Goal: Information Seeking & Learning: Learn about a topic

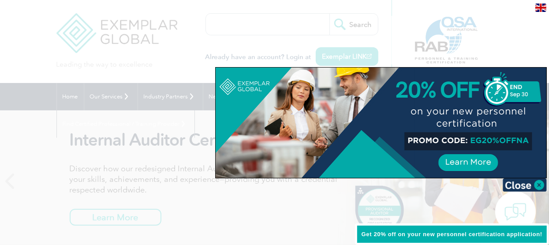
click at [532, 184] on img at bounding box center [525, 184] width 44 height 13
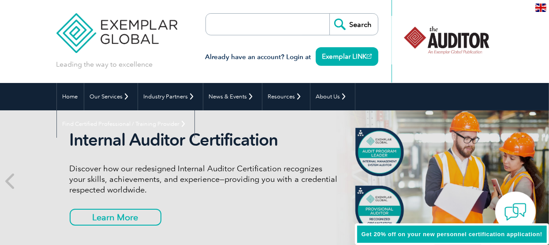
click at [279, 26] on input "search" at bounding box center [256, 24] width 93 height 21
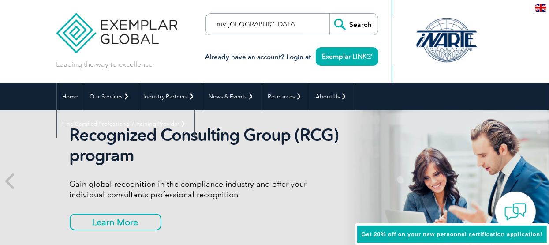
type input "tuv nord india"
click at [378, 19] on input "Search" at bounding box center [353, 24] width 48 height 21
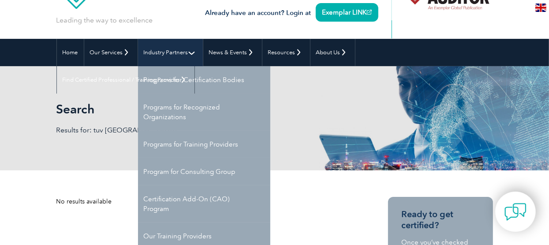
scroll to position [88, 0]
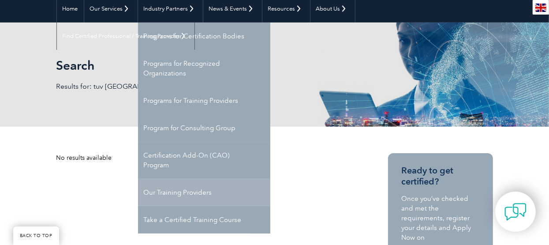
click at [174, 193] on link "Our Training Providers" at bounding box center [204, 192] width 132 height 27
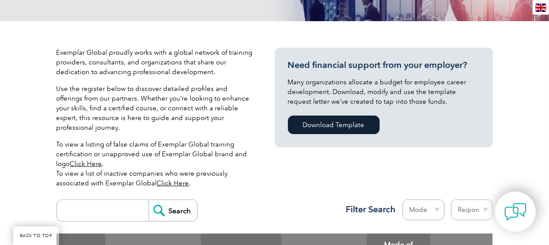
scroll to position [220, 0]
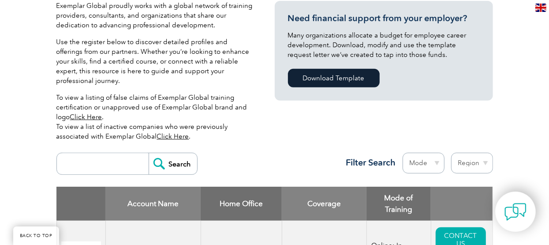
click at [61, 153] on input "search" at bounding box center [104, 163] width 87 height 21
type input "tuv nord India"
click at [149, 153] on input "Search" at bounding box center [173, 163] width 48 height 21
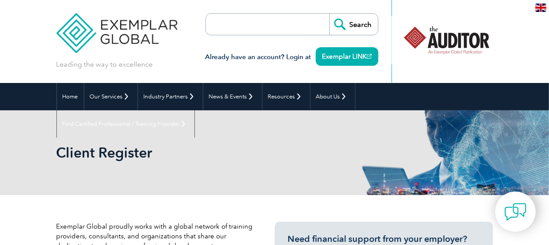
click at [279, 27] on input "search" at bounding box center [256, 24] width 93 height 21
type input "ㄋ"
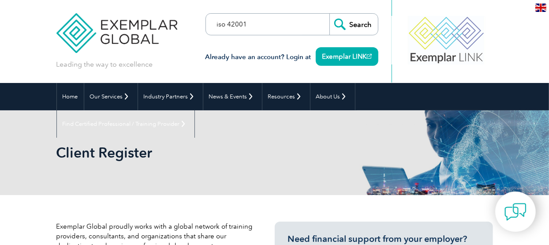
type input "iso 42001"
click at [378, 22] on input "Search" at bounding box center [353, 24] width 48 height 21
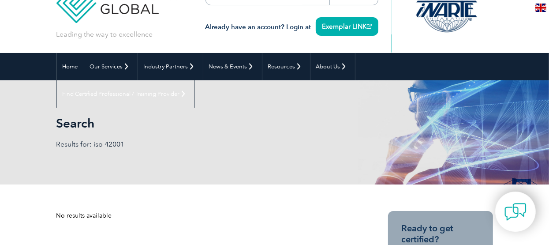
scroll to position [44, 0]
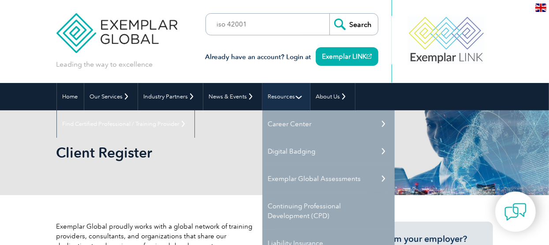
click at [282, 92] on link "Resources" at bounding box center [286, 96] width 48 height 27
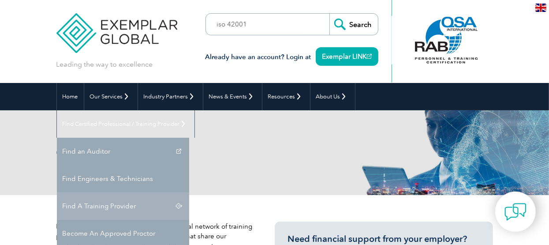
click at [189, 192] on link "Find A Training Provider" at bounding box center [123, 205] width 132 height 27
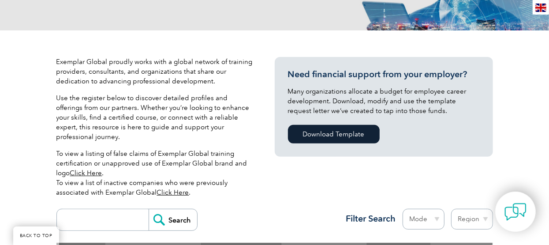
scroll to position [220, 0]
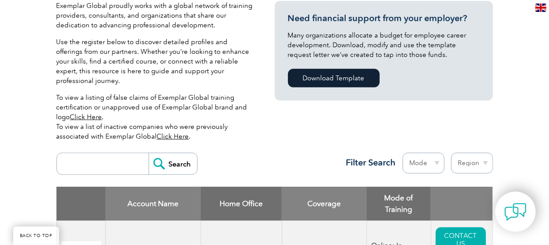
click at [61, 153] on input "search" at bounding box center [104, 163] width 87 height 21
type input "t"
type input "[GEOGRAPHIC_DATA]"
click at [149, 153] on input "Search" at bounding box center [173, 163] width 48 height 21
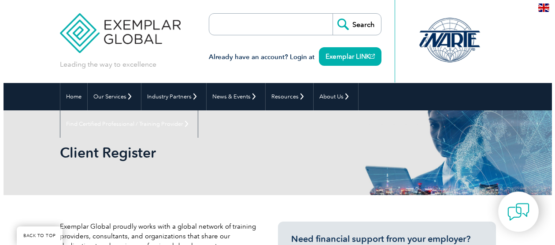
scroll to position [309, 0]
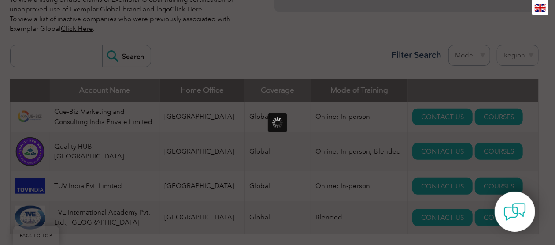
scroll to position [0, 0]
